Goal: Obtain resource: Download file/media

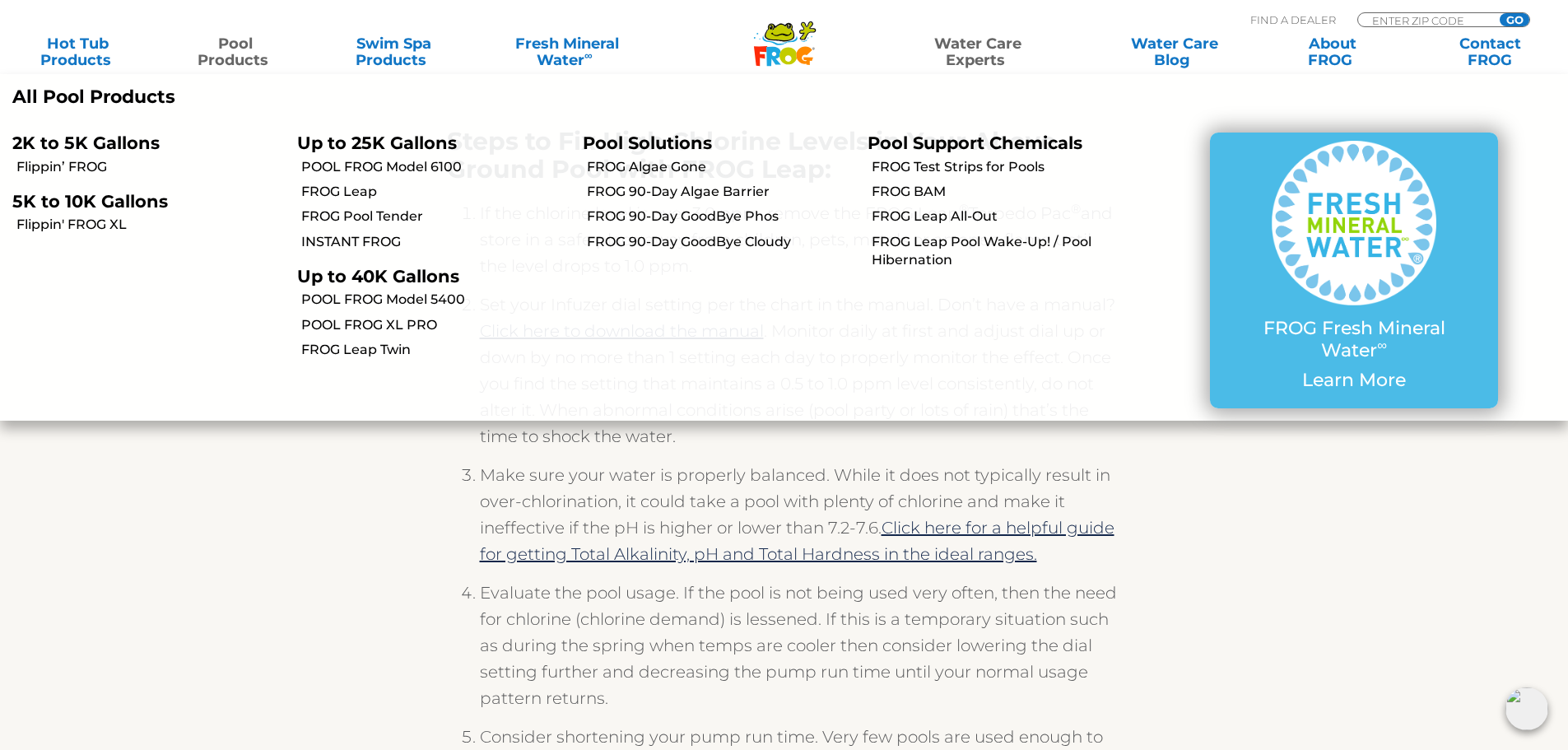
click at [229, 52] on link "Pool Products" at bounding box center [236, 52] width 123 height 33
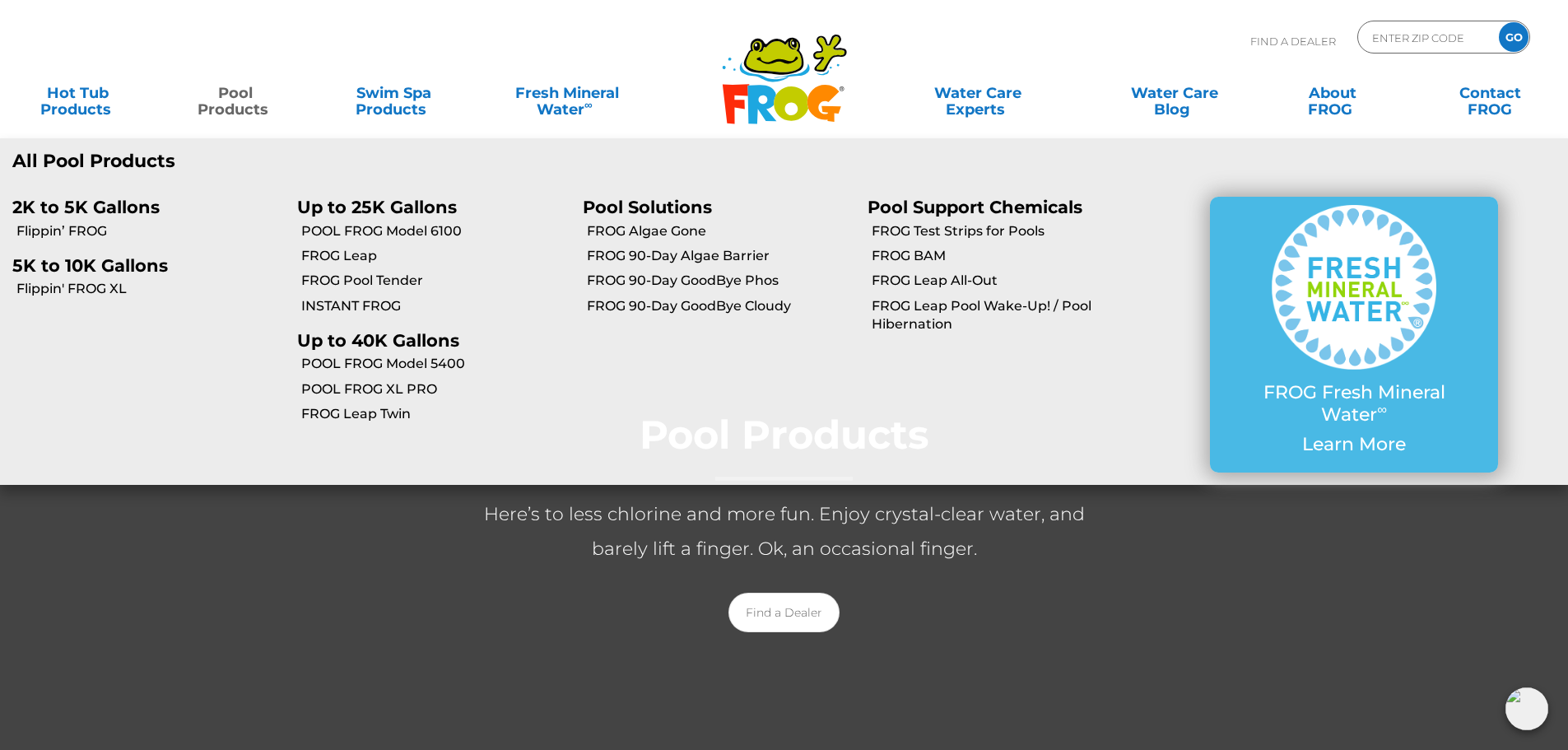
click at [400, 374] on li "POOL FROG Model 5400" at bounding box center [427, 362] width 285 height 25
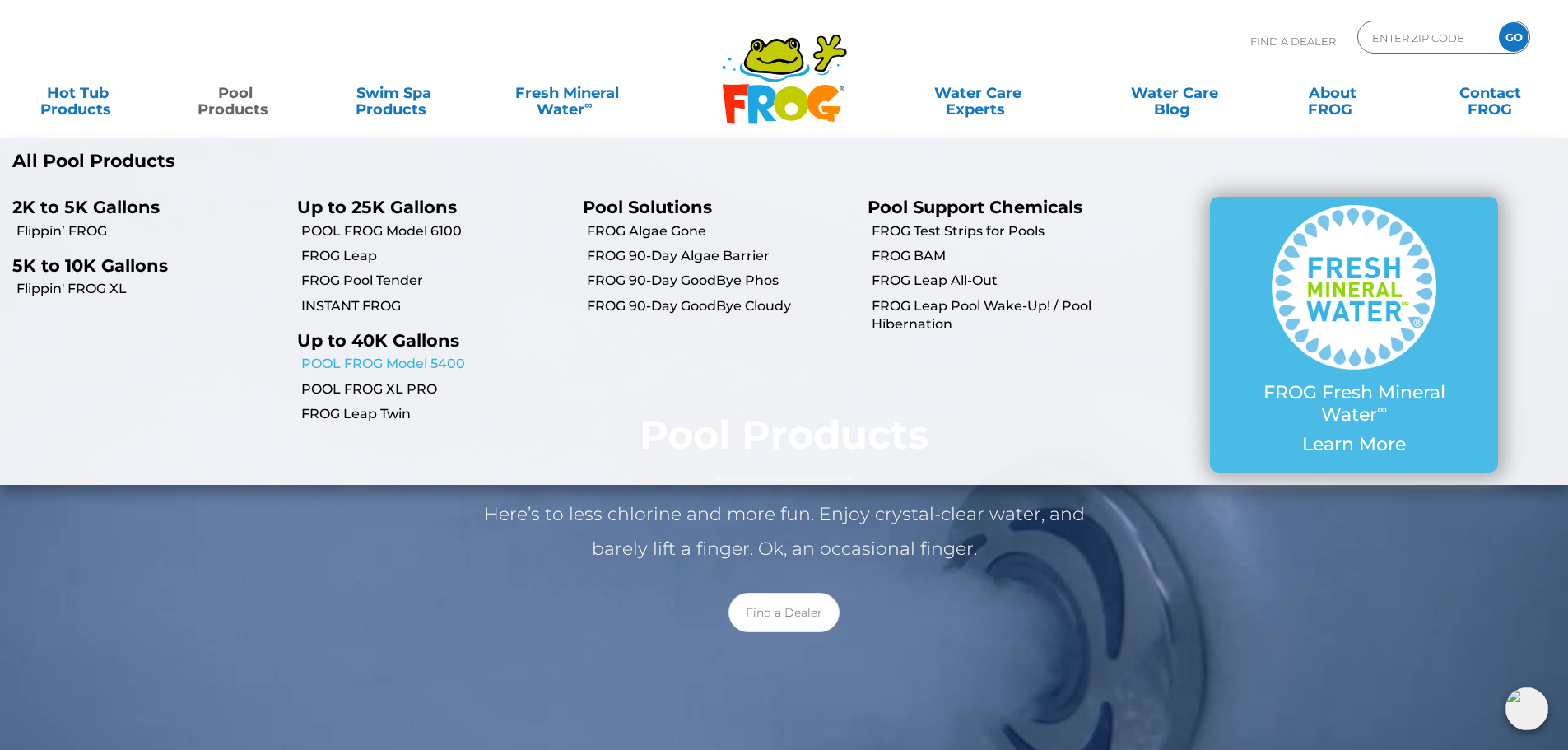
click at [458, 359] on link "POOL FROG Model 5400" at bounding box center [436, 364] width 269 height 18
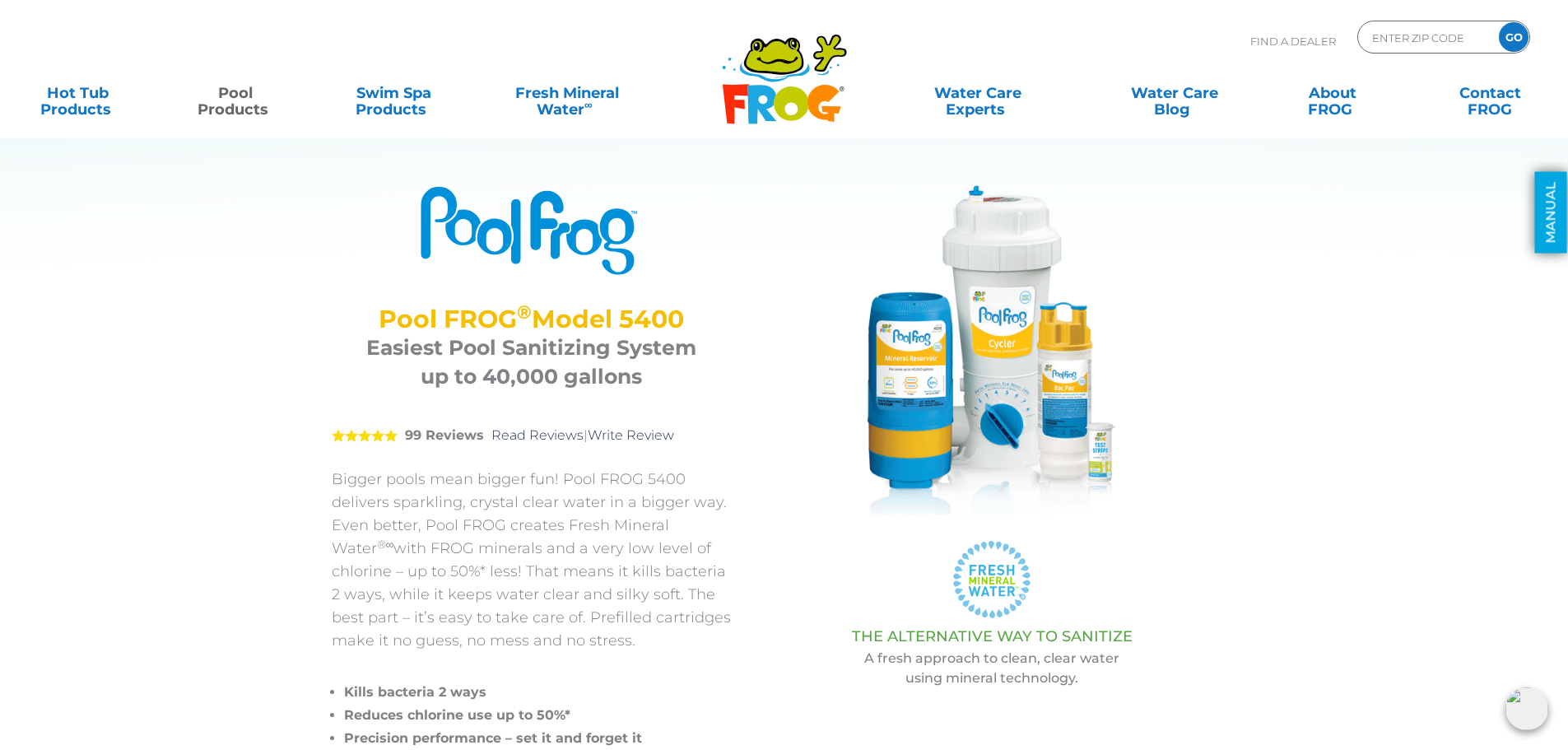
click at [1546, 204] on link "MANUAL" at bounding box center [1551, 213] width 32 height 82
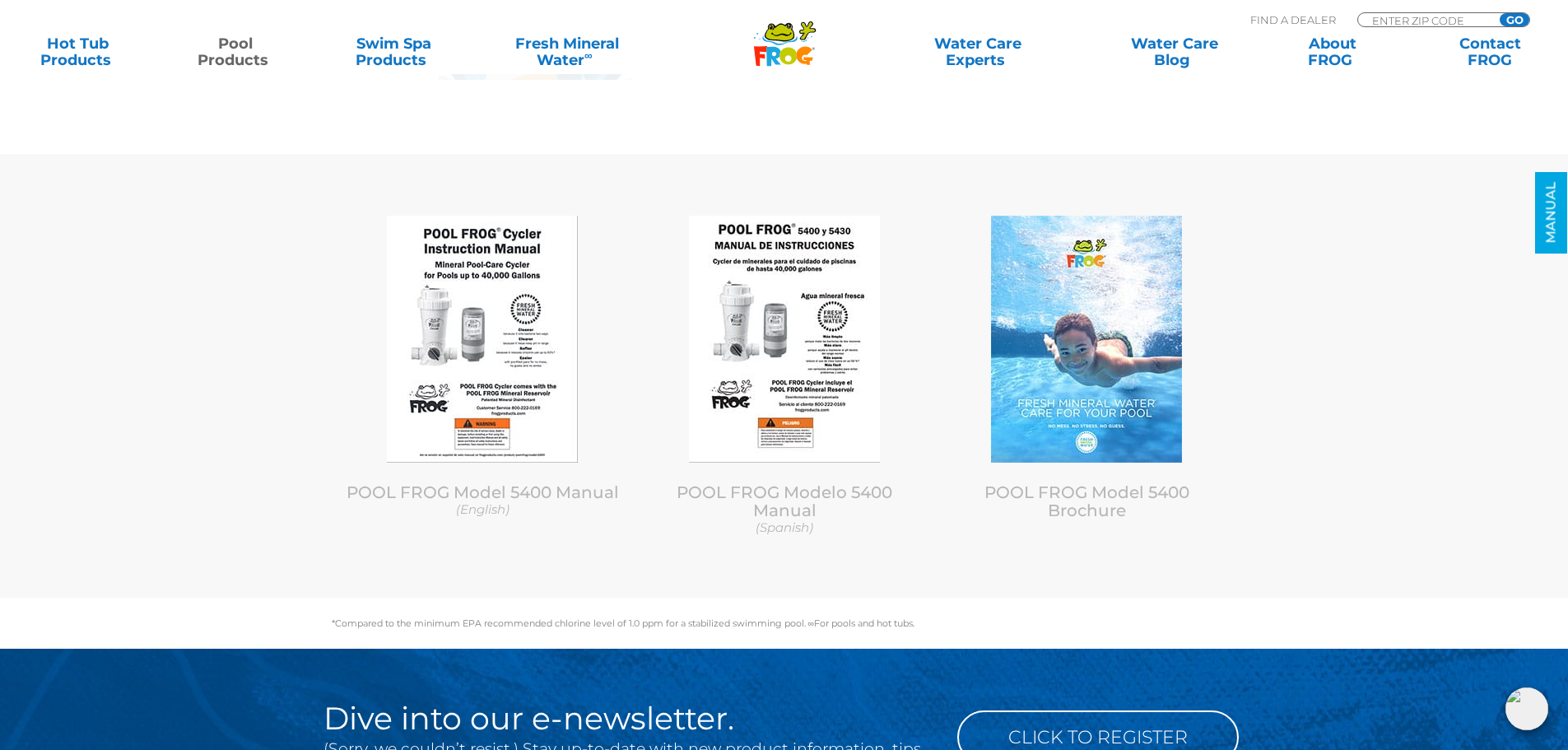
scroll to position [6623, 0]
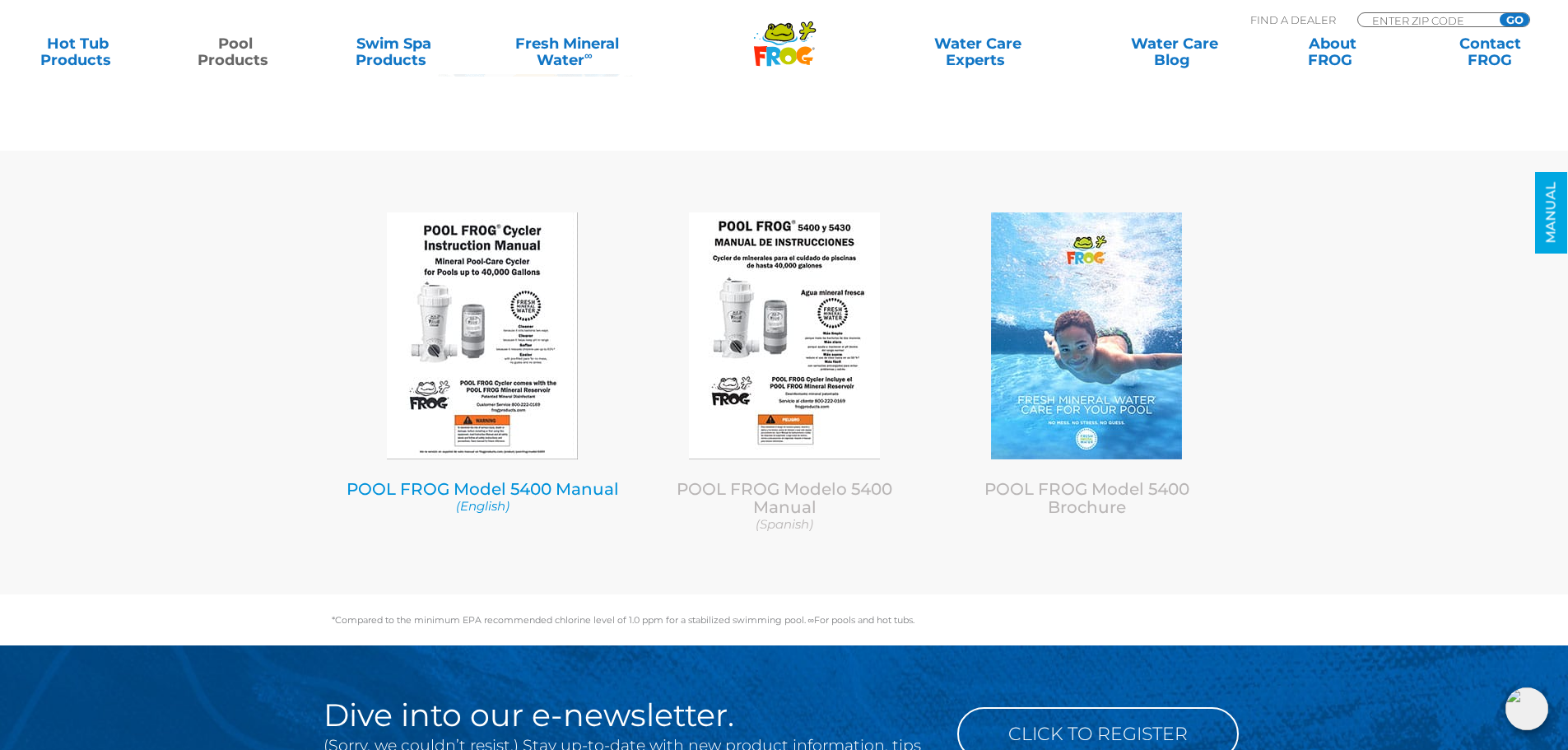
click at [515, 480] on link "POOL FROG Model 5400 Manual (English)" at bounding box center [482, 496] width 278 height 36
